Goal: Information Seeking & Learning: Learn about a topic

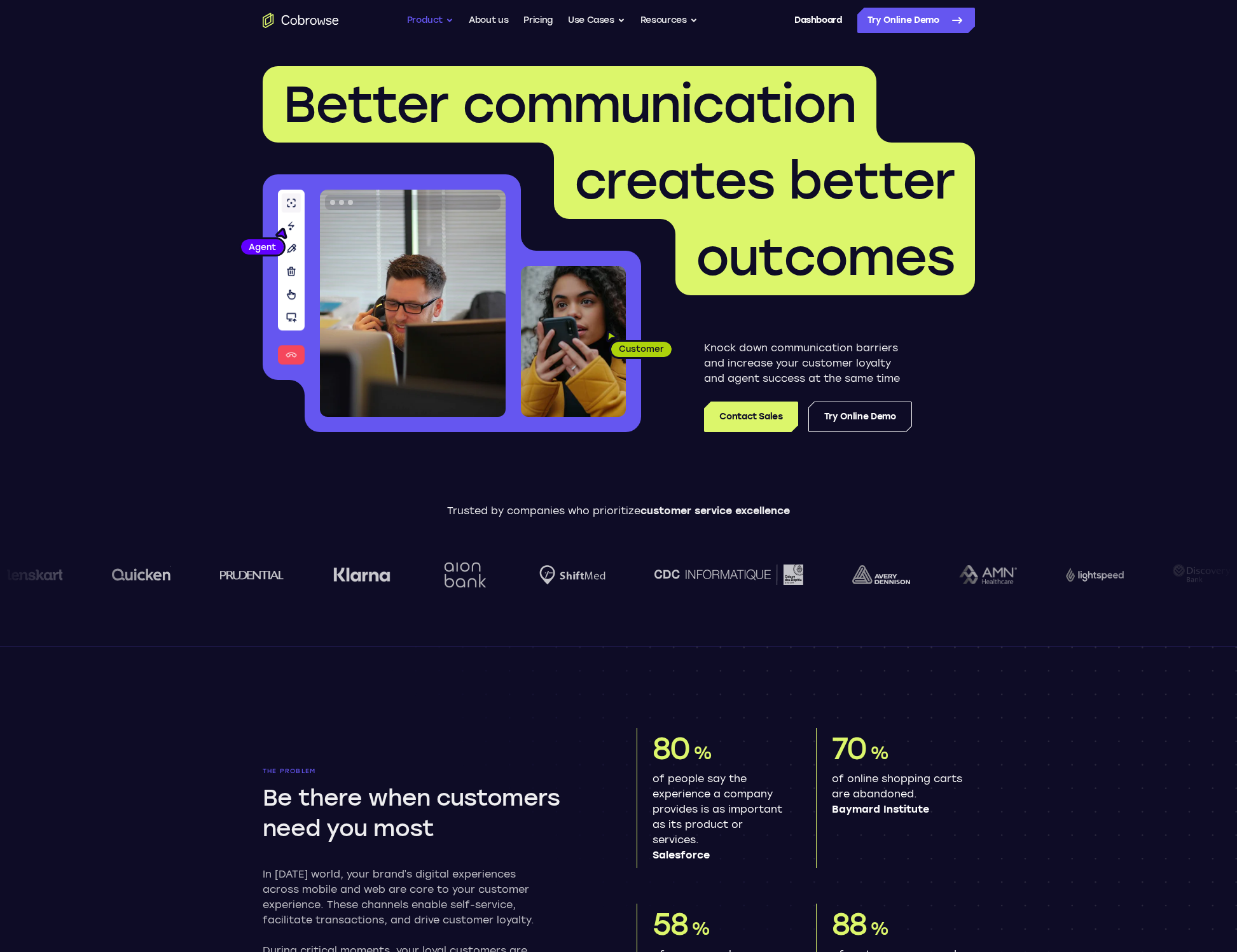
click at [447, 22] on button "Product" at bounding box center [430, 21] width 48 height 26
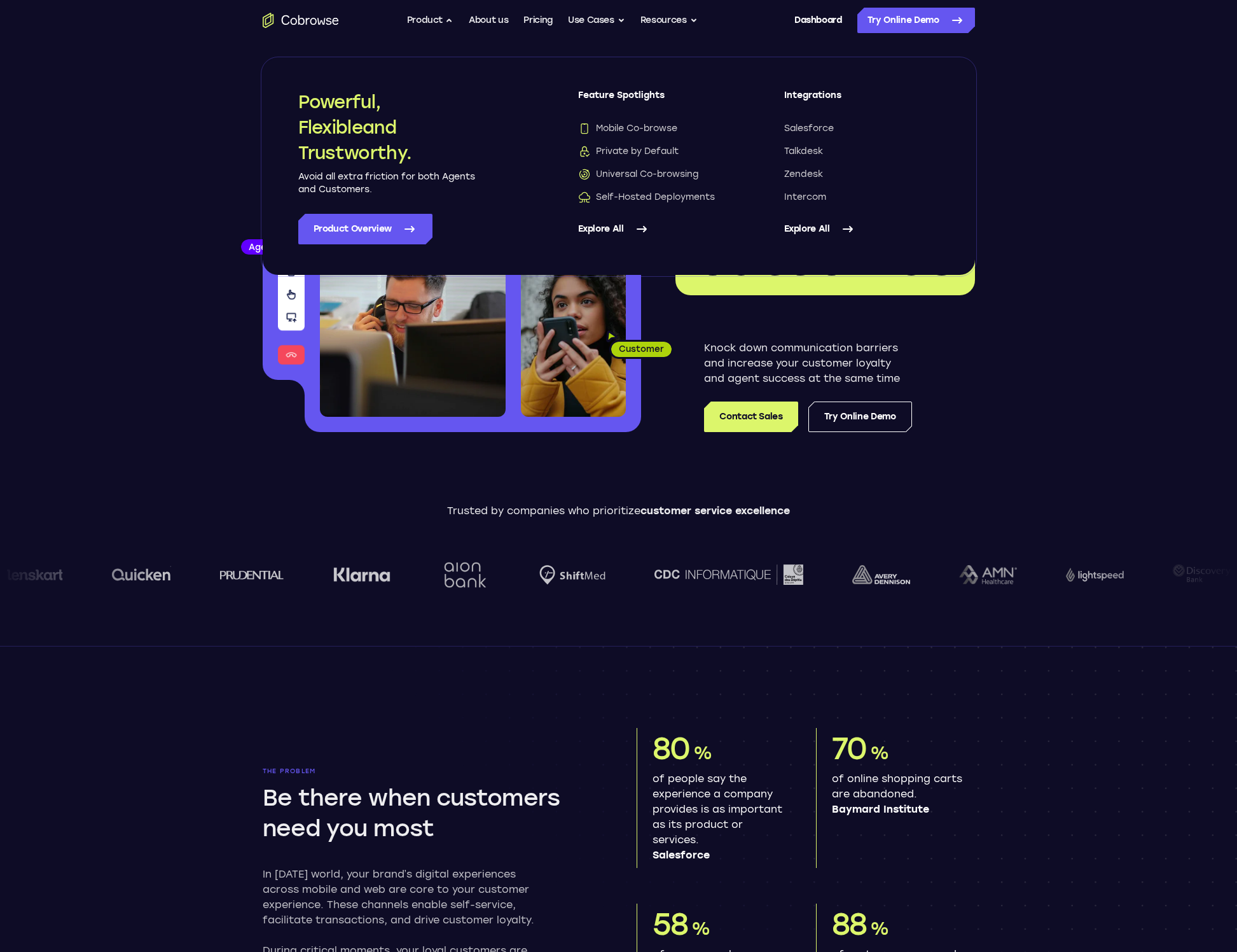
click at [640, 227] on icon at bounding box center [641, 229] width 15 height 15
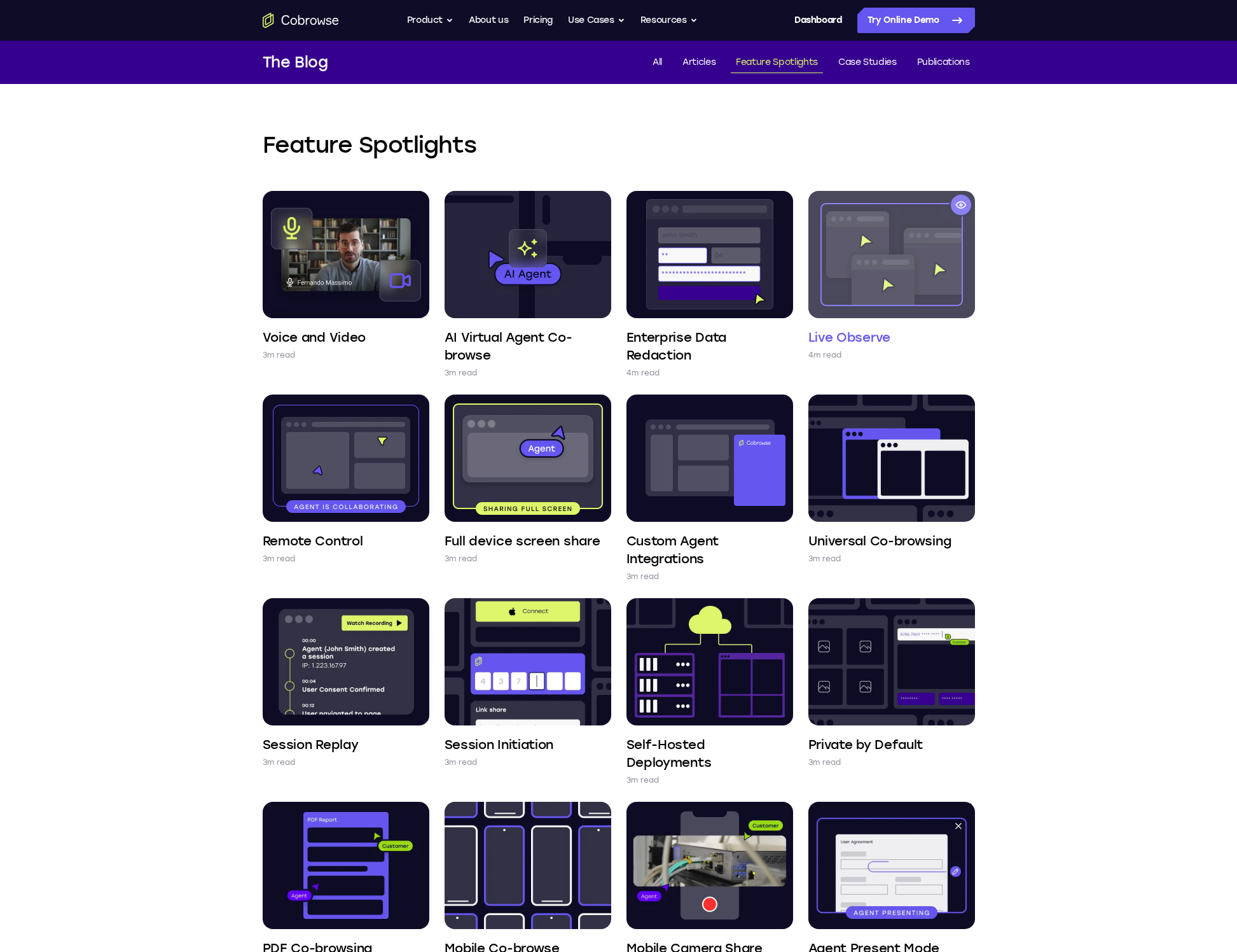
click at [927, 265] on img at bounding box center [892, 254] width 166 height 128
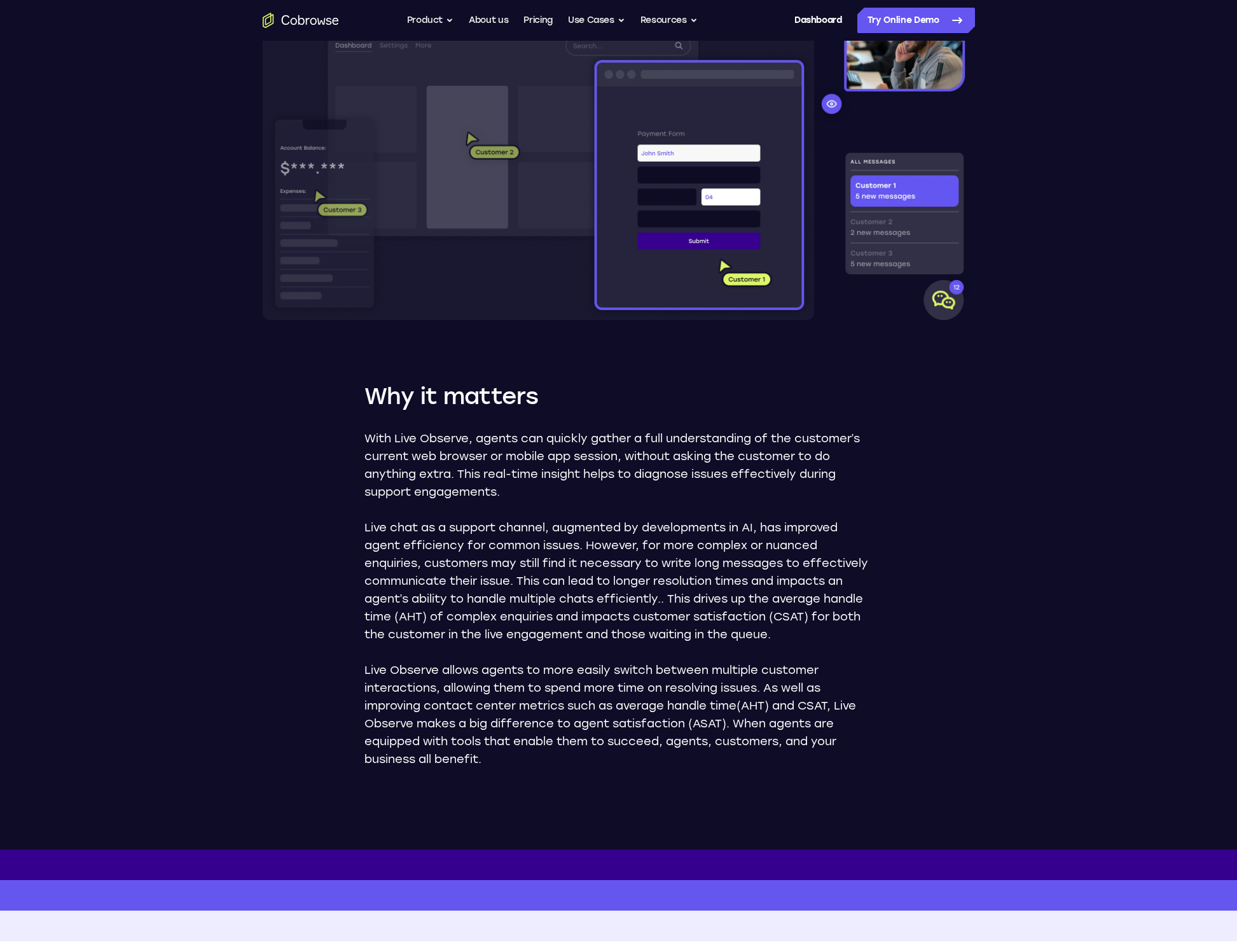
scroll to position [386, 0]
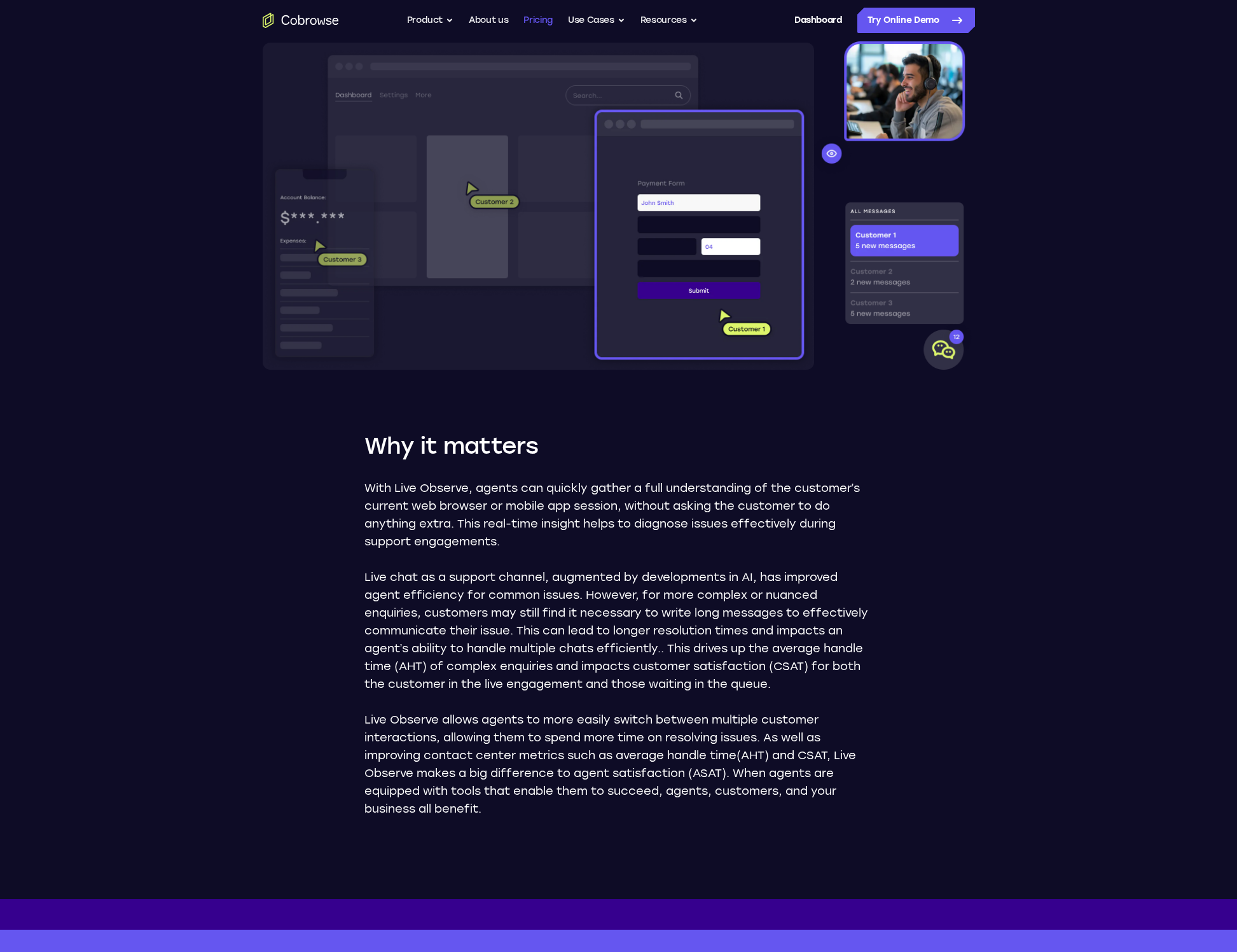
click at [537, 20] on link "Pricing" at bounding box center [538, 21] width 30 height 26
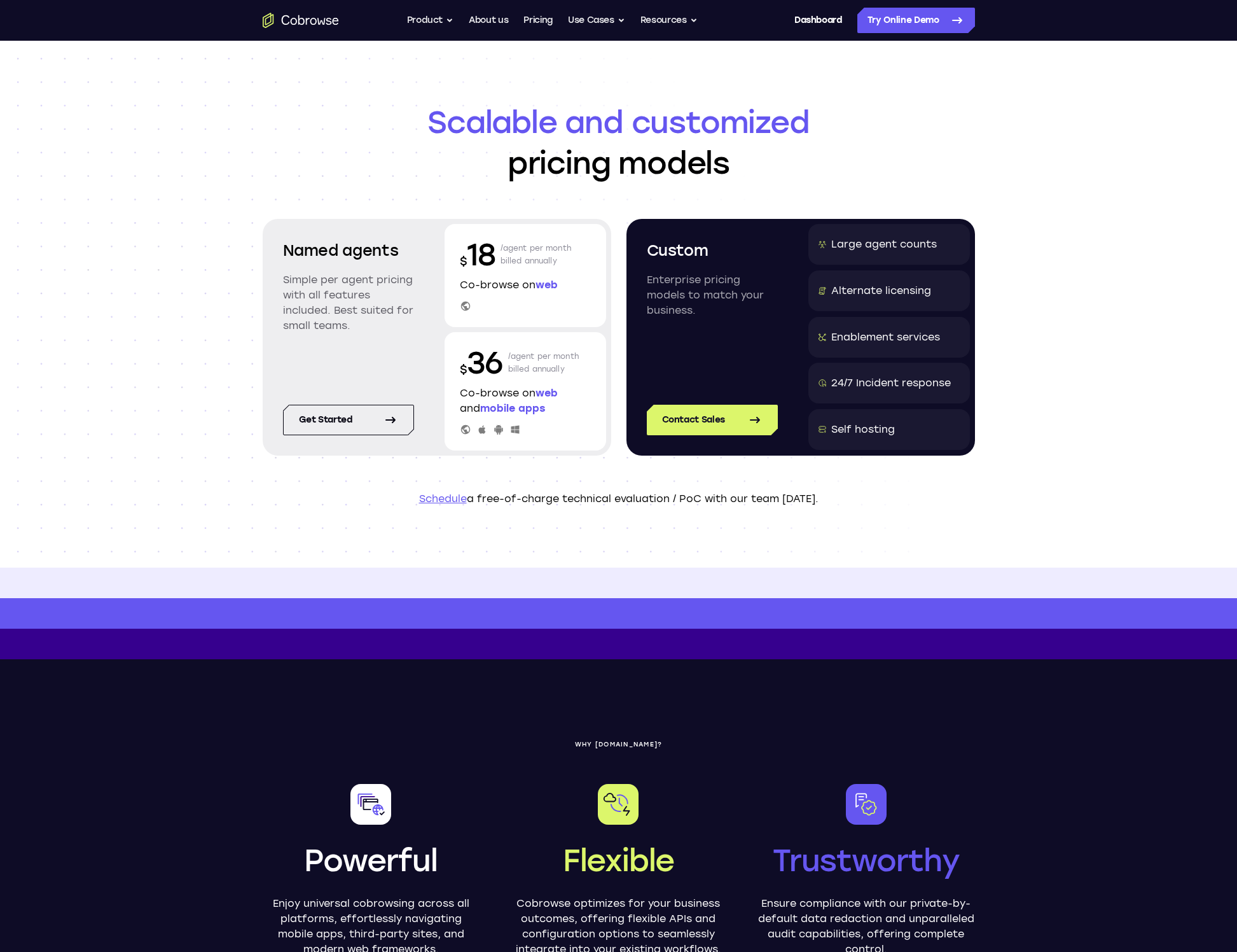
scroll to position [1, 0]
